Goal: Task Accomplishment & Management: Manage account settings

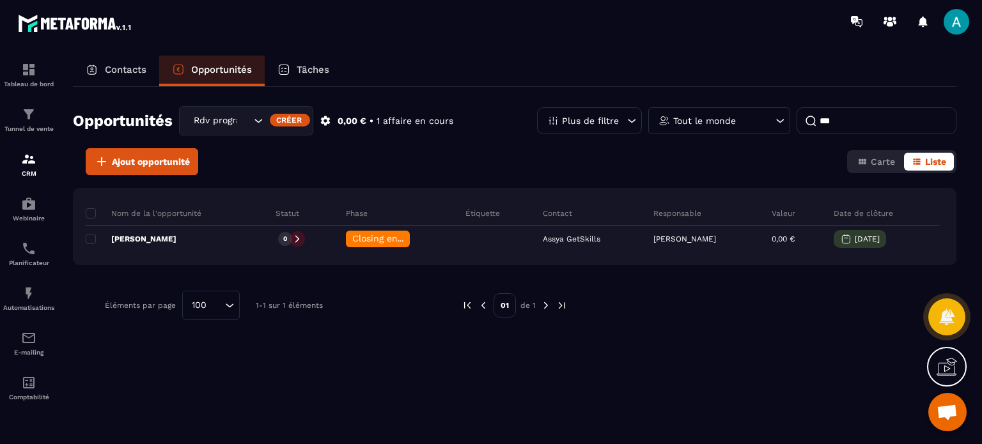
click at [129, 64] on p "Contacts" at bounding box center [126, 70] width 42 height 12
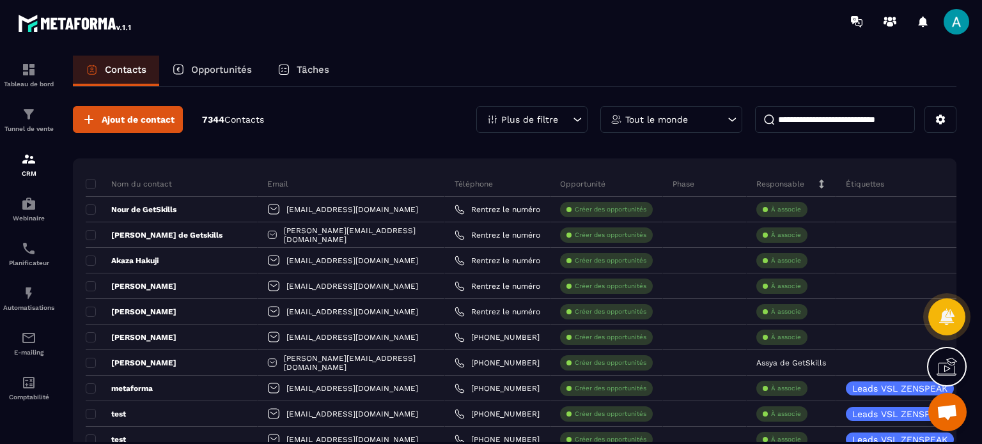
click at [246, 58] on div "Opportunités" at bounding box center [212, 71] width 106 height 31
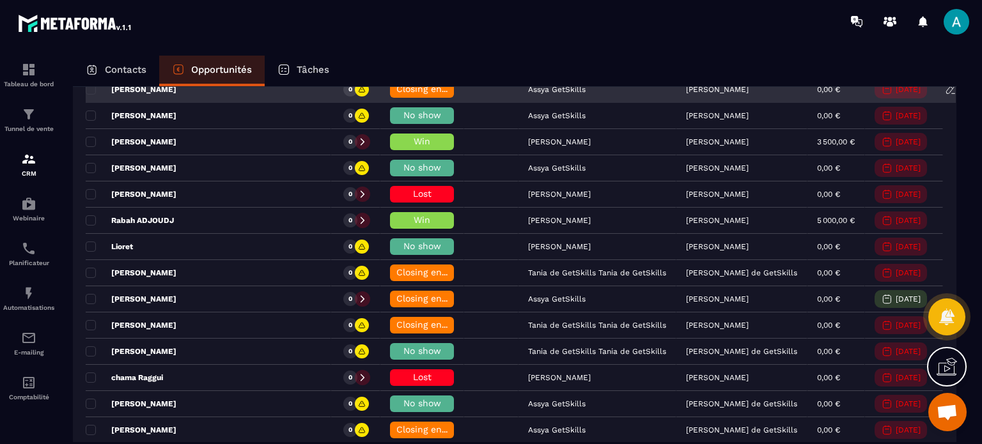
scroll to position [2110, 0]
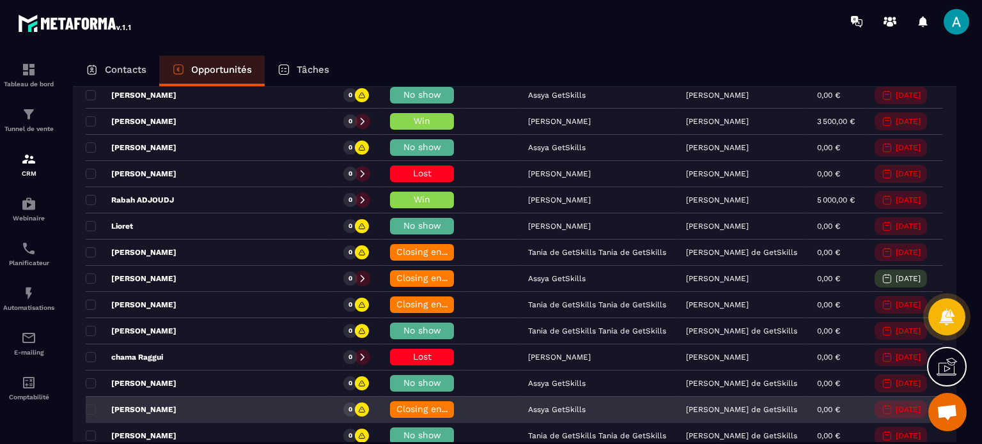
click at [390, 402] on div "Closing en cours" at bounding box center [422, 410] width 64 height 17
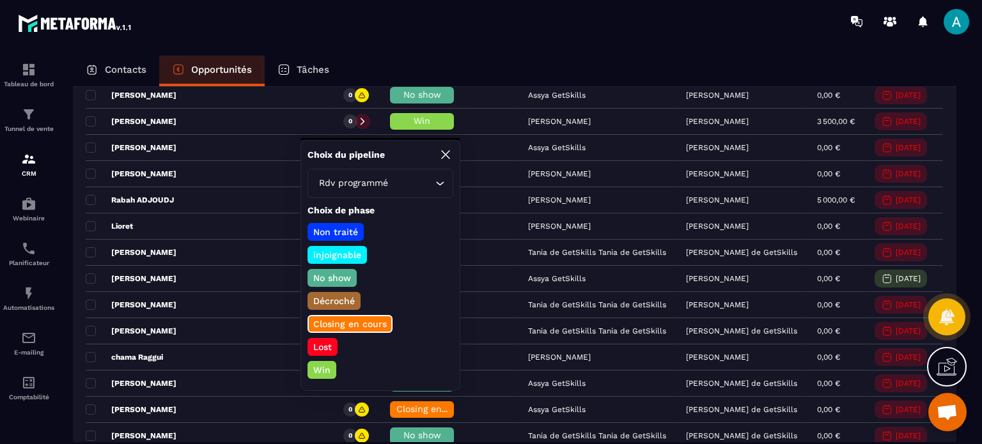
click at [326, 341] on p "Lost" at bounding box center [322, 347] width 22 height 13
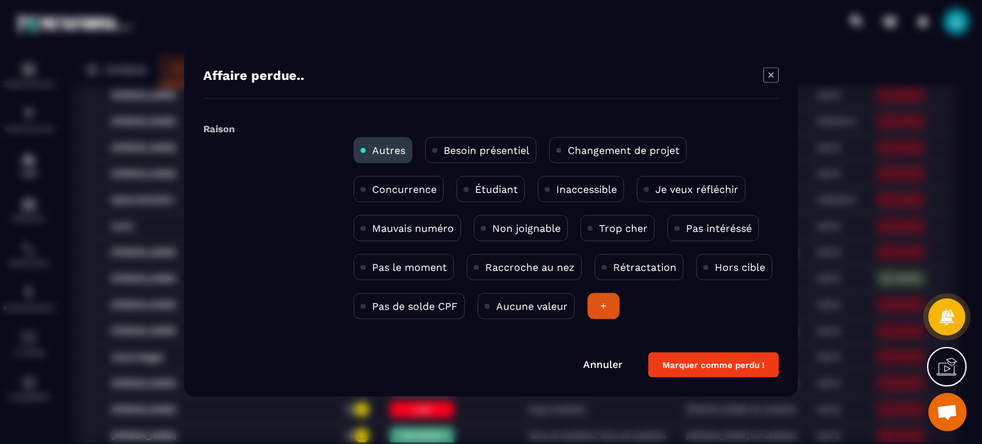
click at [628, 230] on p "Trop cher" at bounding box center [623, 228] width 49 height 12
click at [701, 373] on button "Marquer comme perdu !" at bounding box center [713, 364] width 130 height 25
